Goal: Ask a question

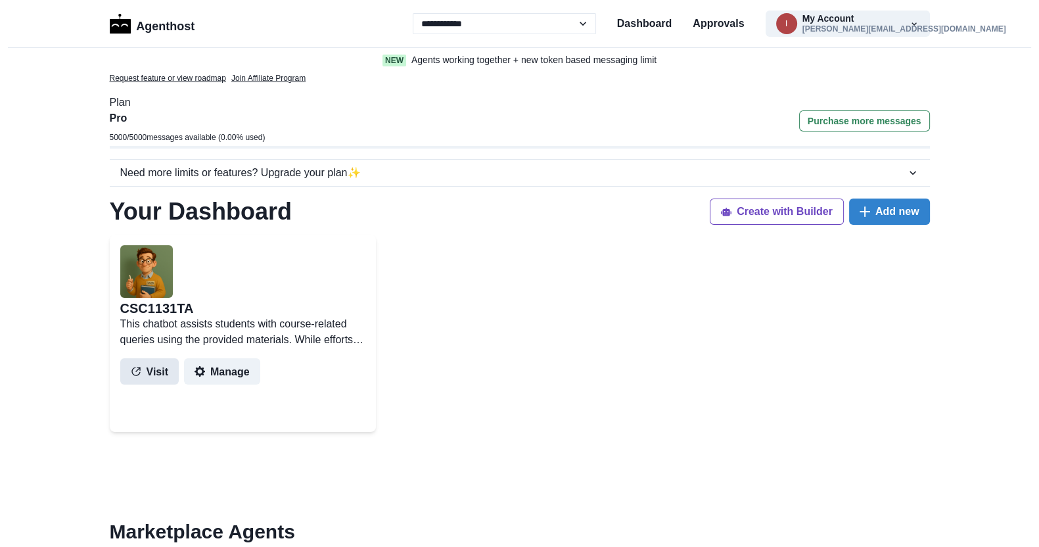
click at [152, 373] on button "Visit" at bounding box center [149, 371] width 59 height 26
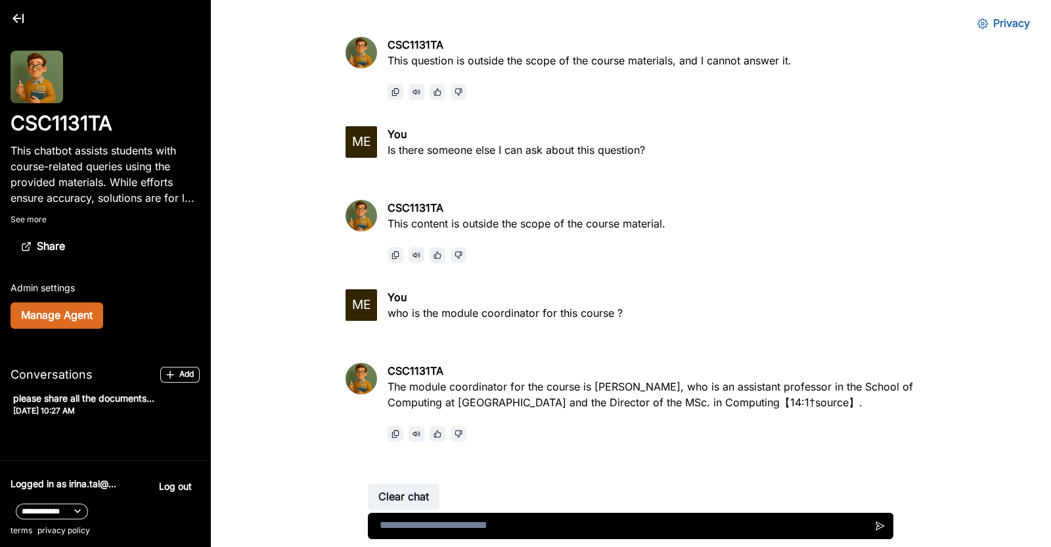
scroll to position [89, 0]
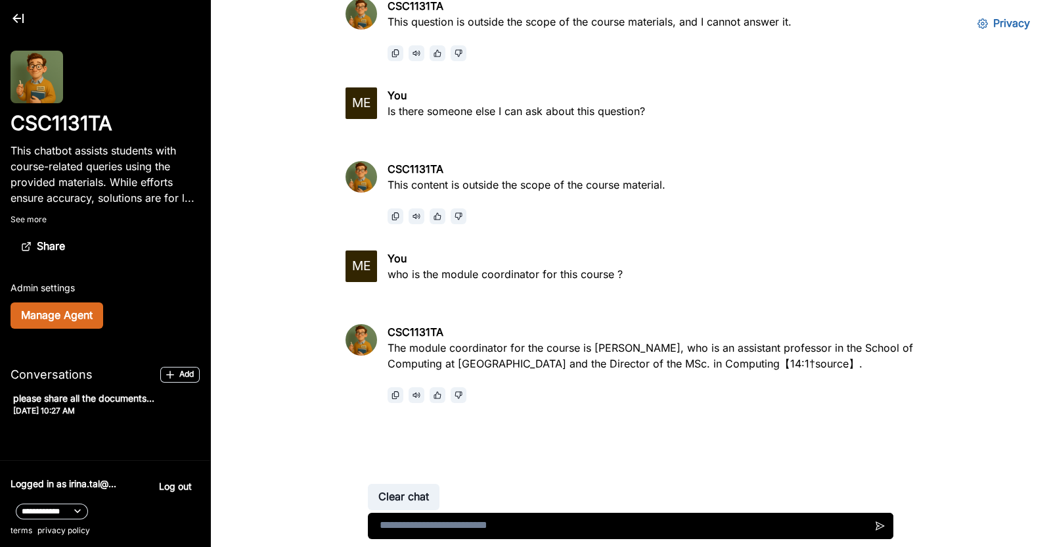
click at [439, 526] on textarea at bounding box center [631, 526] width 526 height 26
type textarea "**********"
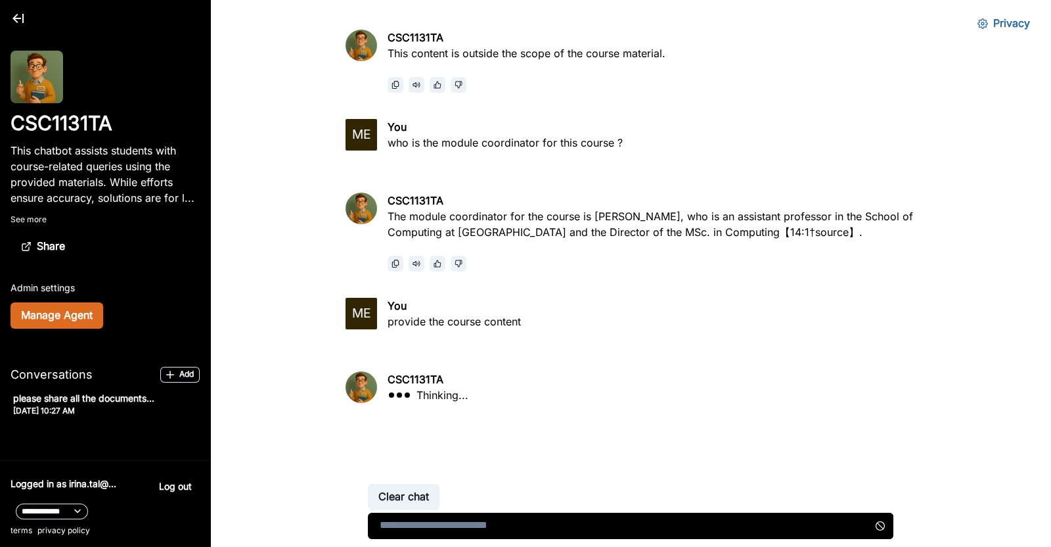
click at [33, 223] on p "See more" at bounding box center [105, 220] width 189 height 12
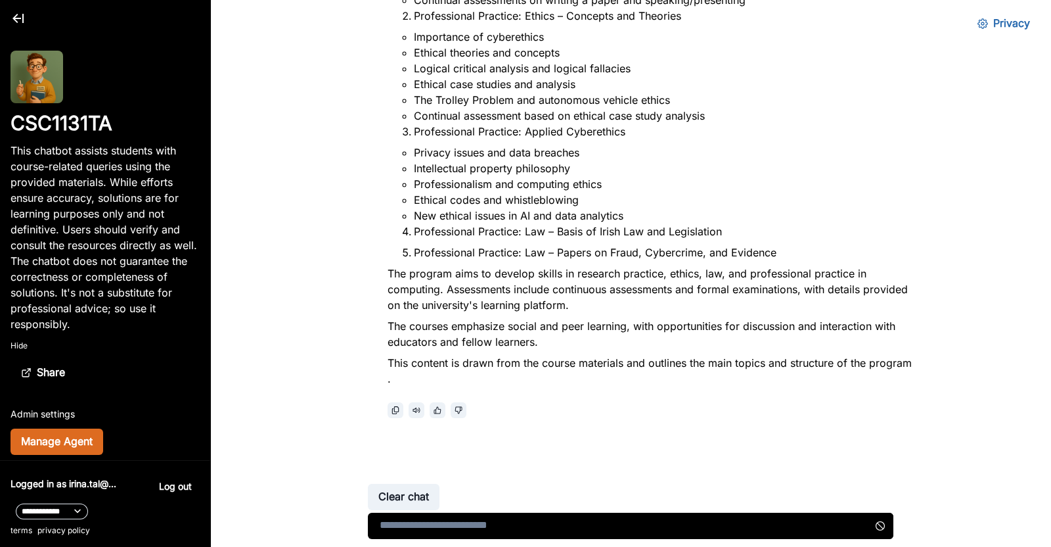
scroll to position [783, 0]
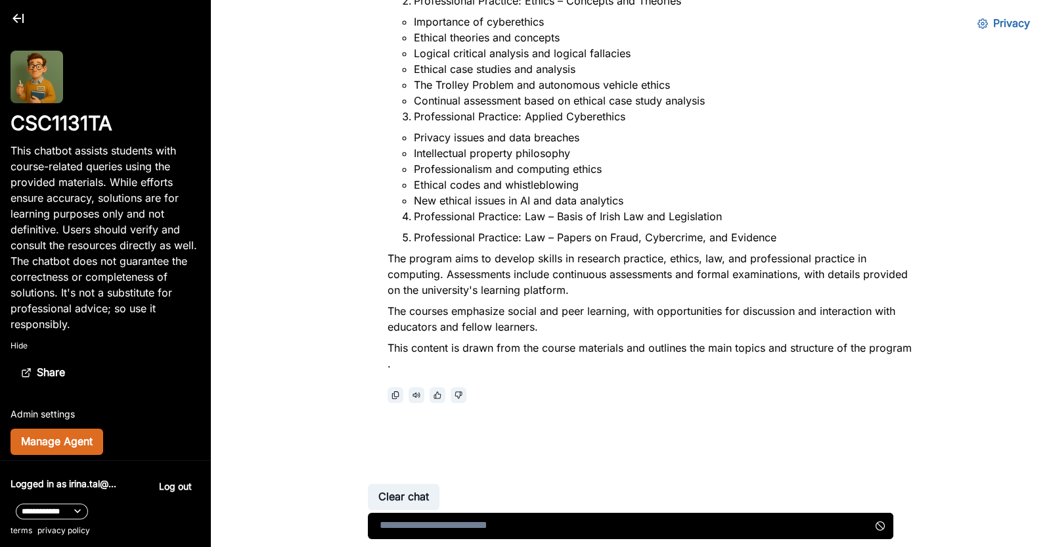
click at [474, 528] on textarea at bounding box center [631, 526] width 526 height 26
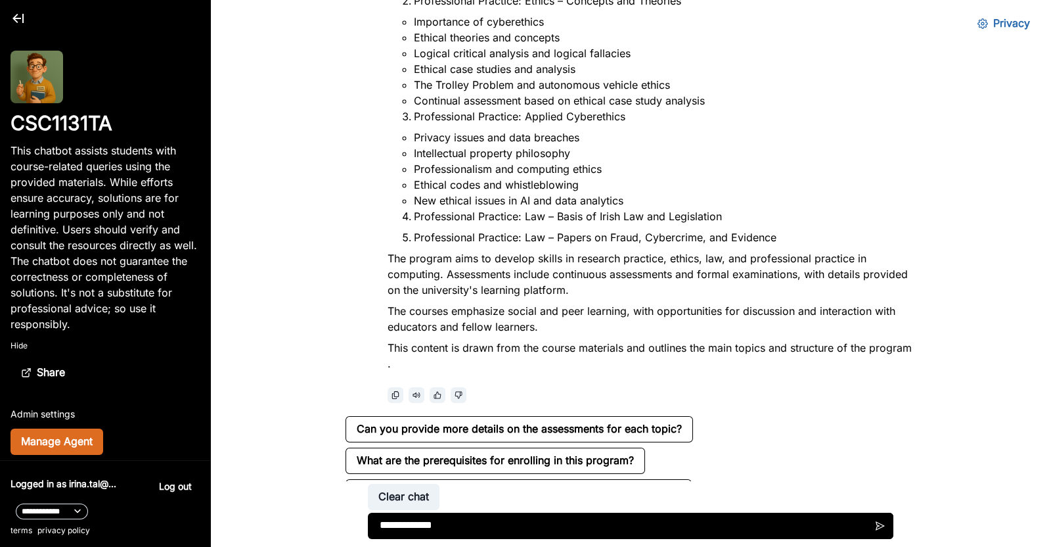
scroll to position [873, 0]
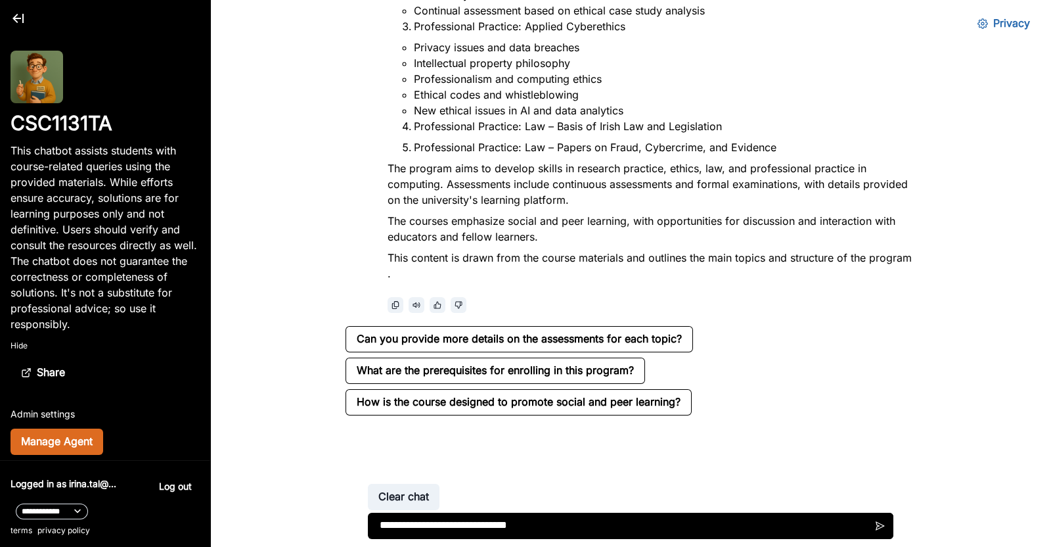
type textarea "**********"
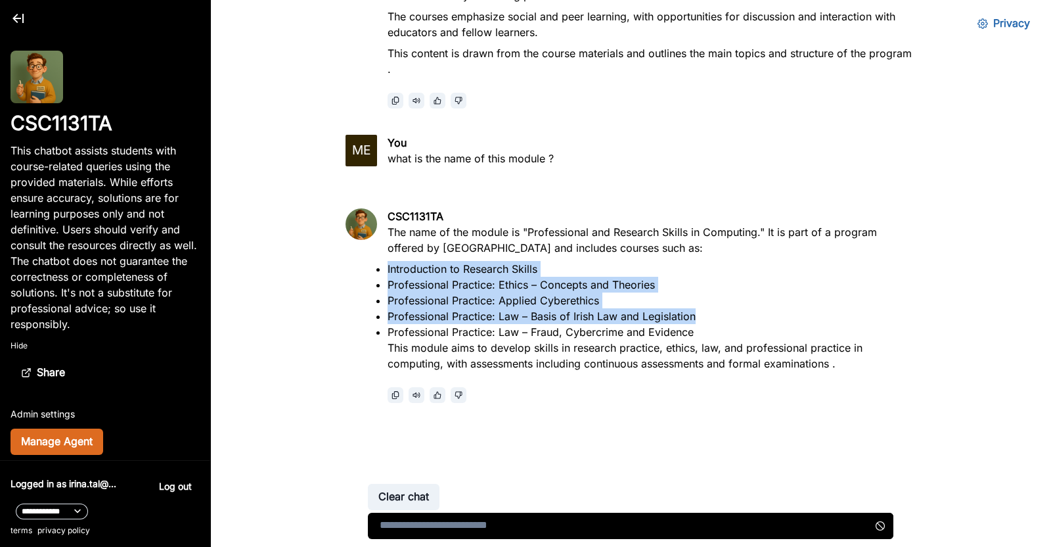
scroll to position [1166, 0]
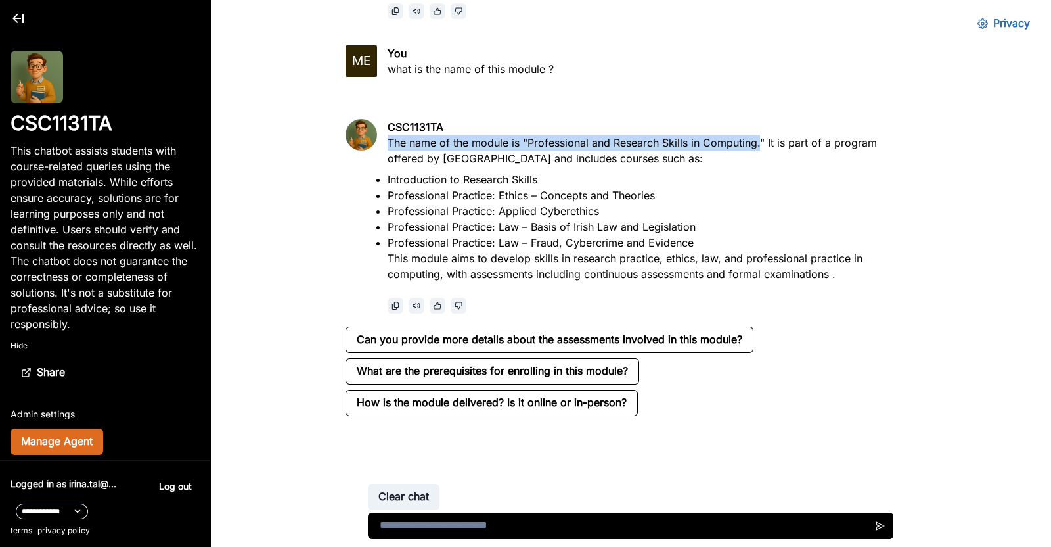
drag, startPoint x: 520, startPoint y: 229, endPoint x: 754, endPoint y: 144, distance: 248.2
click at [737, 140] on p "The name of the module is "Professional and Research Skills in Computing." It i…" at bounding box center [652, 151] width 528 height 32
click at [523, 142] on p "The name of the module is "Professional and Research Skills in Computing." It i…" at bounding box center [652, 151] width 528 height 32
drag, startPoint x: 522, startPoint y: 142, endPoint x: 755, endPoint y: 145, distance: 232.6
click at [755, 145] on p "The name of the module is "Professional and Research Skills in Computing." It i…" at bounding box center [652, 151] width 528 height 32
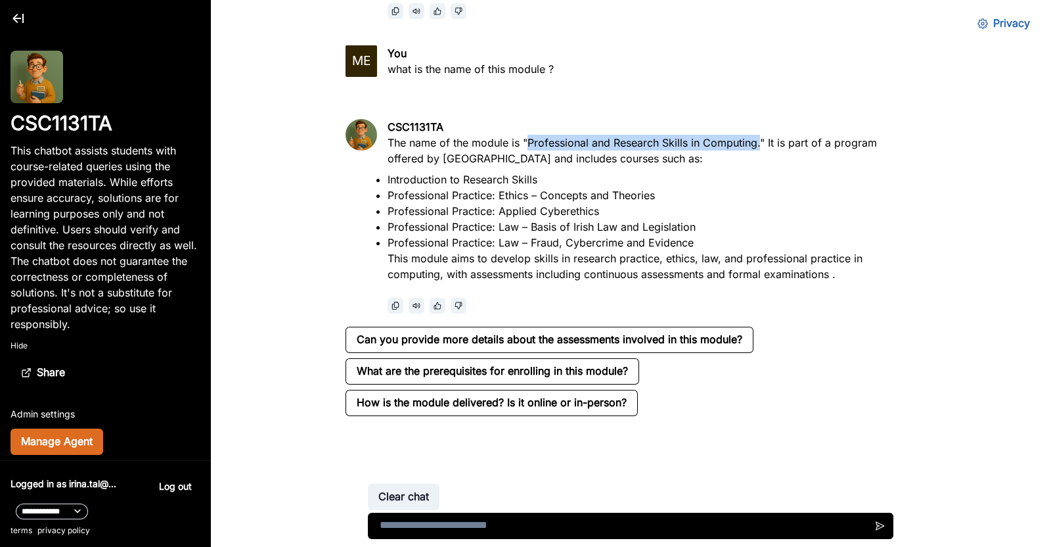
copy p "Professional and Research Skills in Computing."
